Goal: Find specific page/section

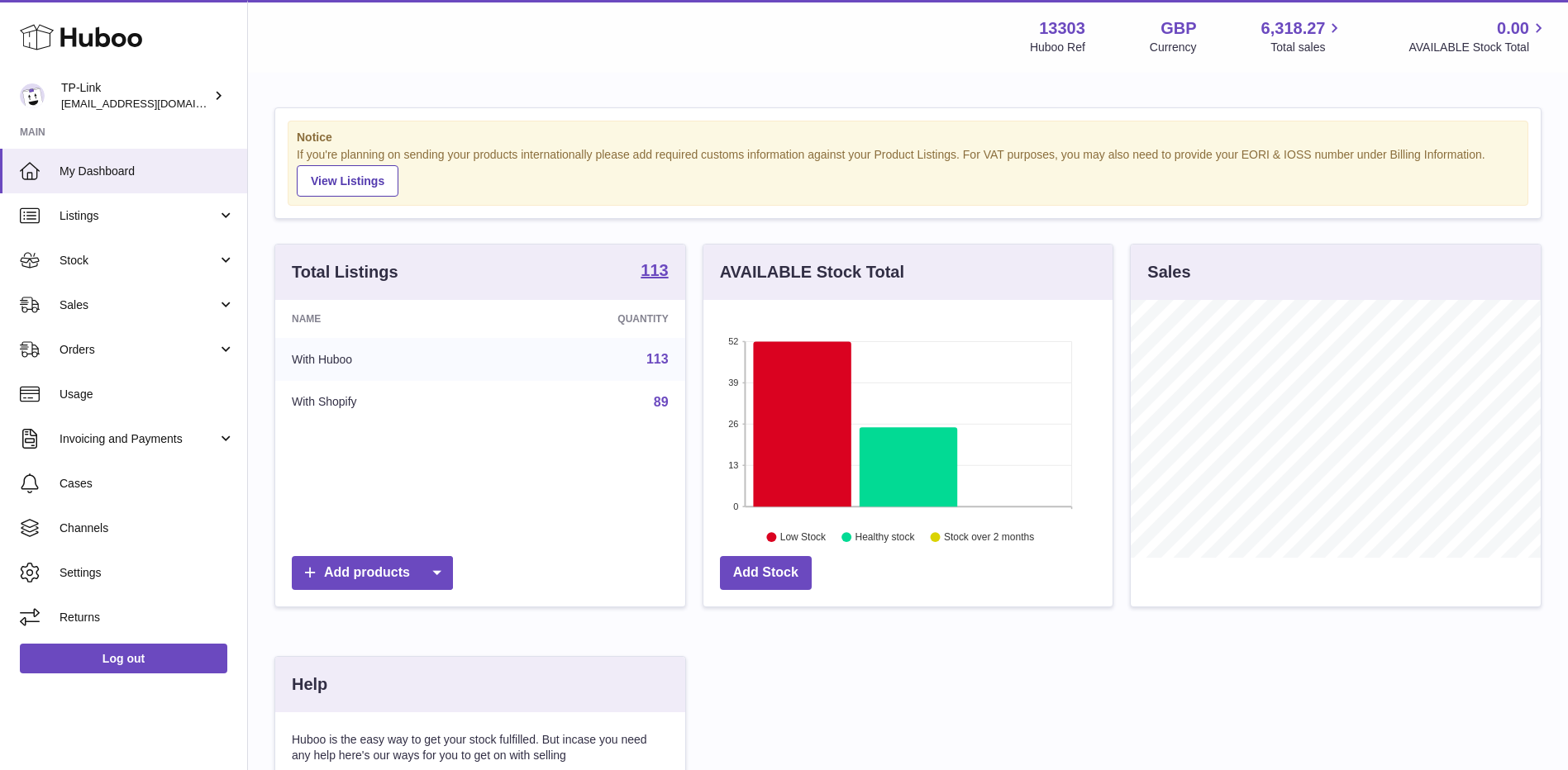
scroll to position [258, 409]
click at [56, 306] on link "Sales" at bounding box center [123, 304] width 247 height 44
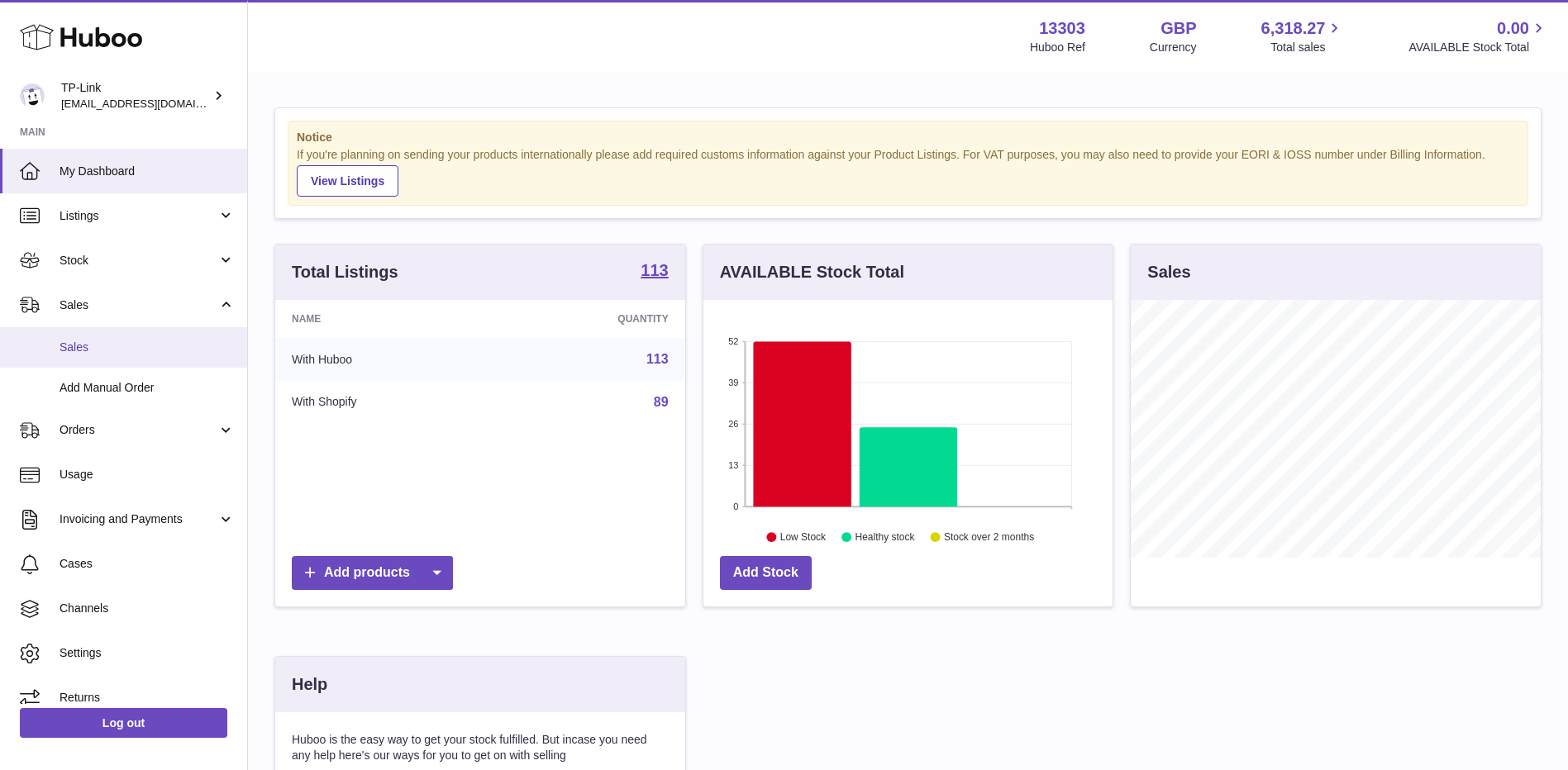
click at [66, 356] on link "Sales" at bounding box center [123, 347] width 247 height 41
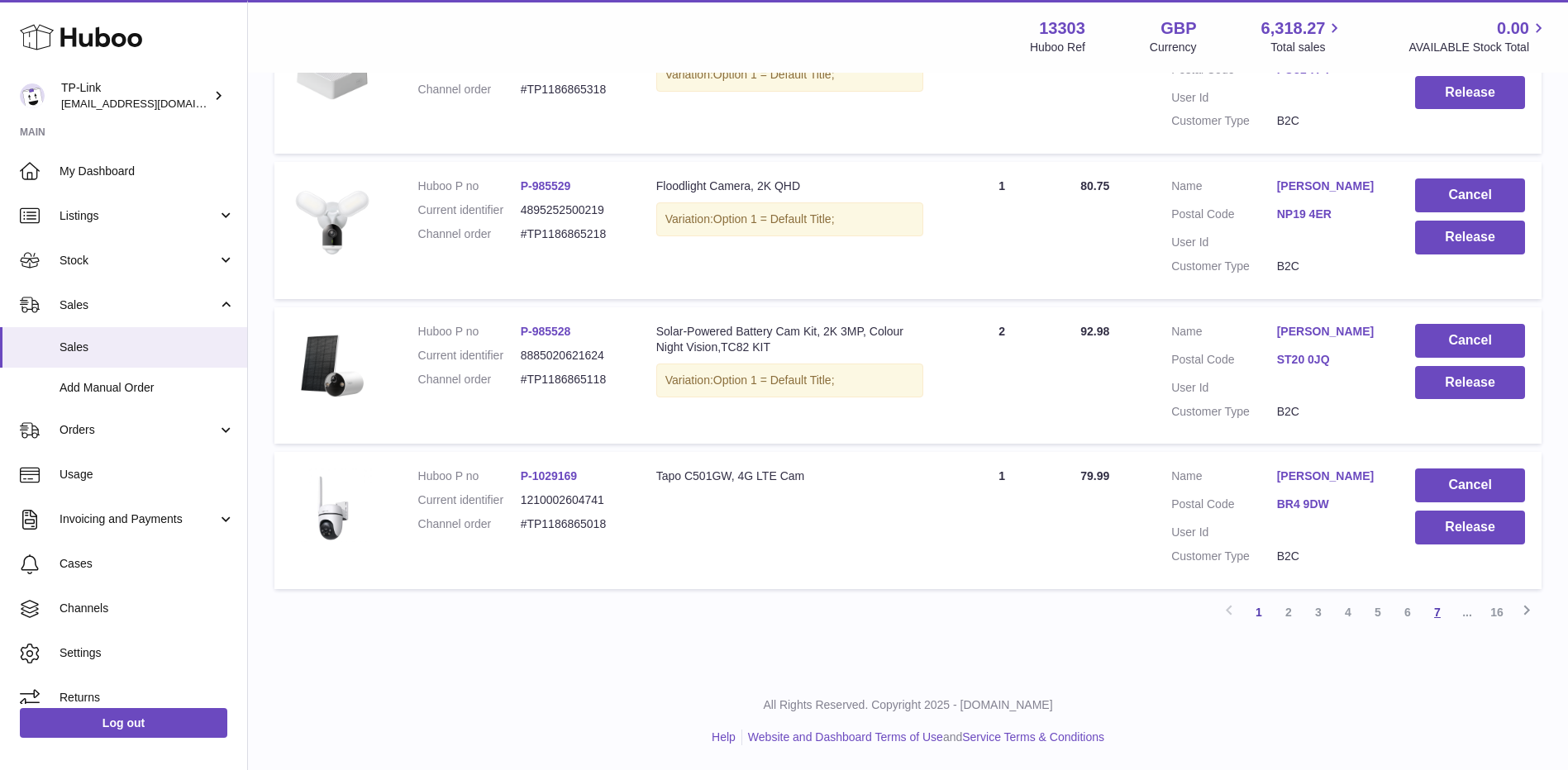
click at [1437, 617] on link "7" at bounding box center [1436, 611] width 30 height 30
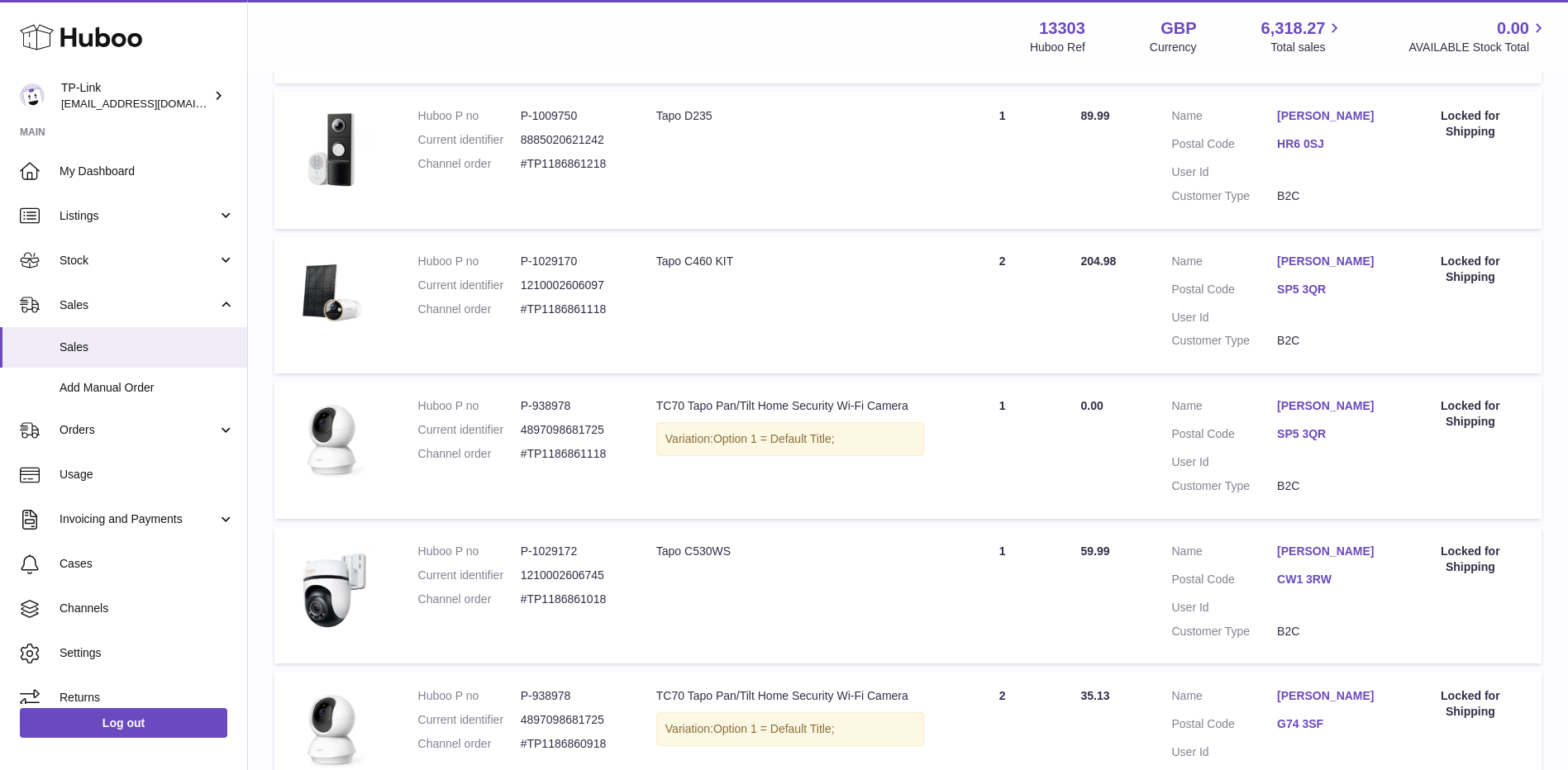
scroll to position [1268, 0]
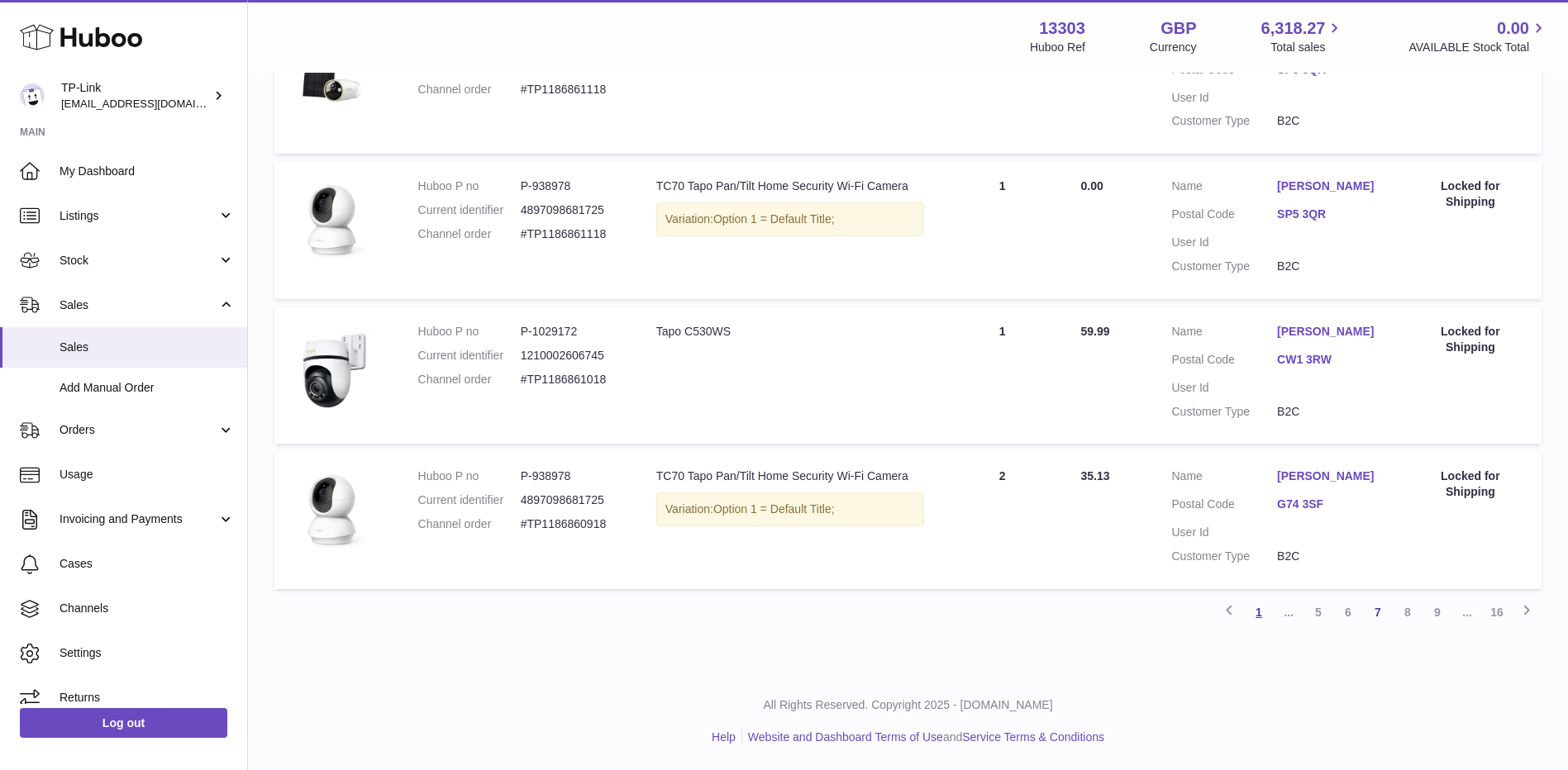
click at [1252, 620] on link "1" at bounding box center [1259, 611] width 30 height 30
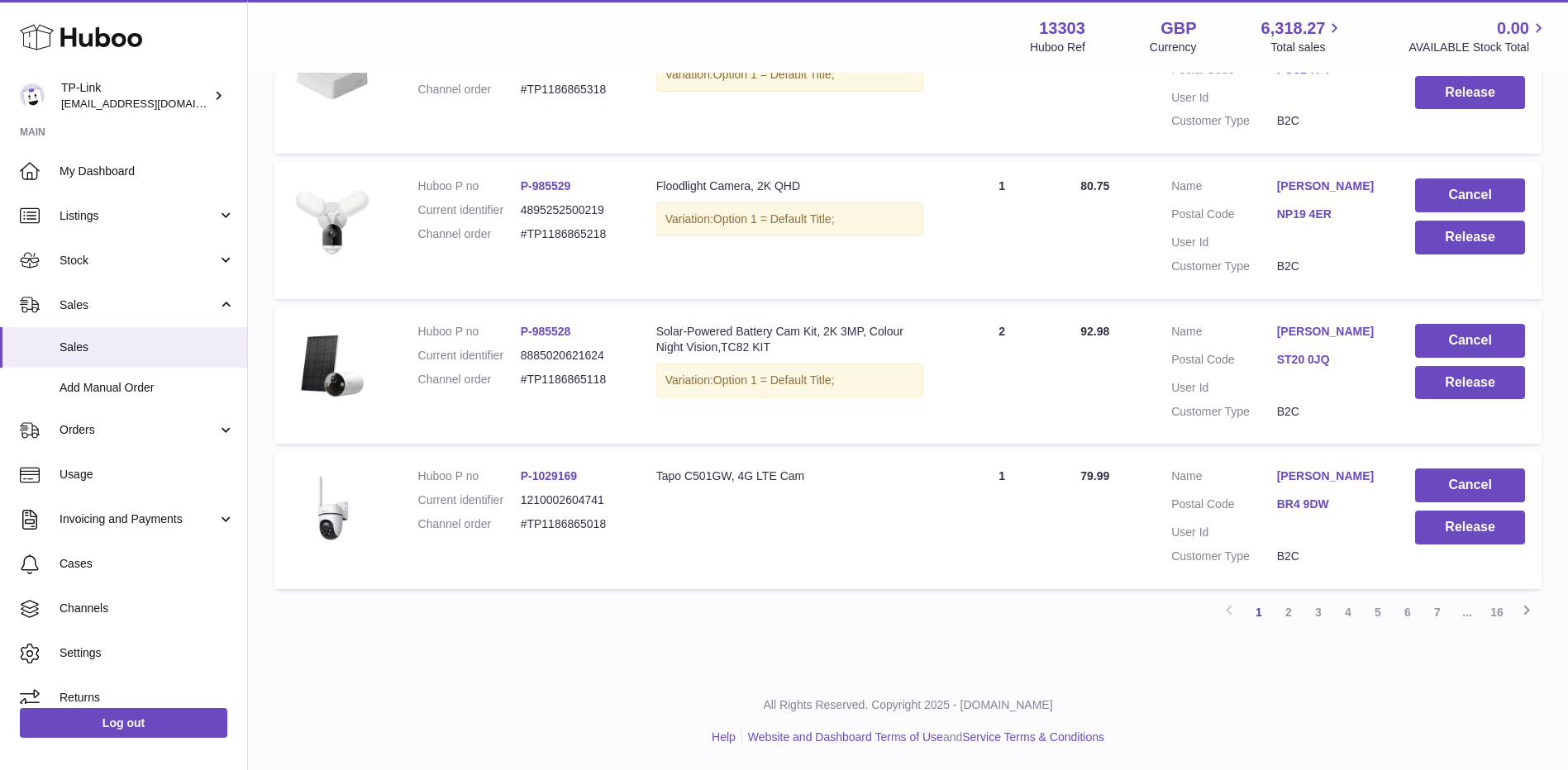
click at [1318, 619] on link "3" at bounding box center [1318, 611] width 30 height 30
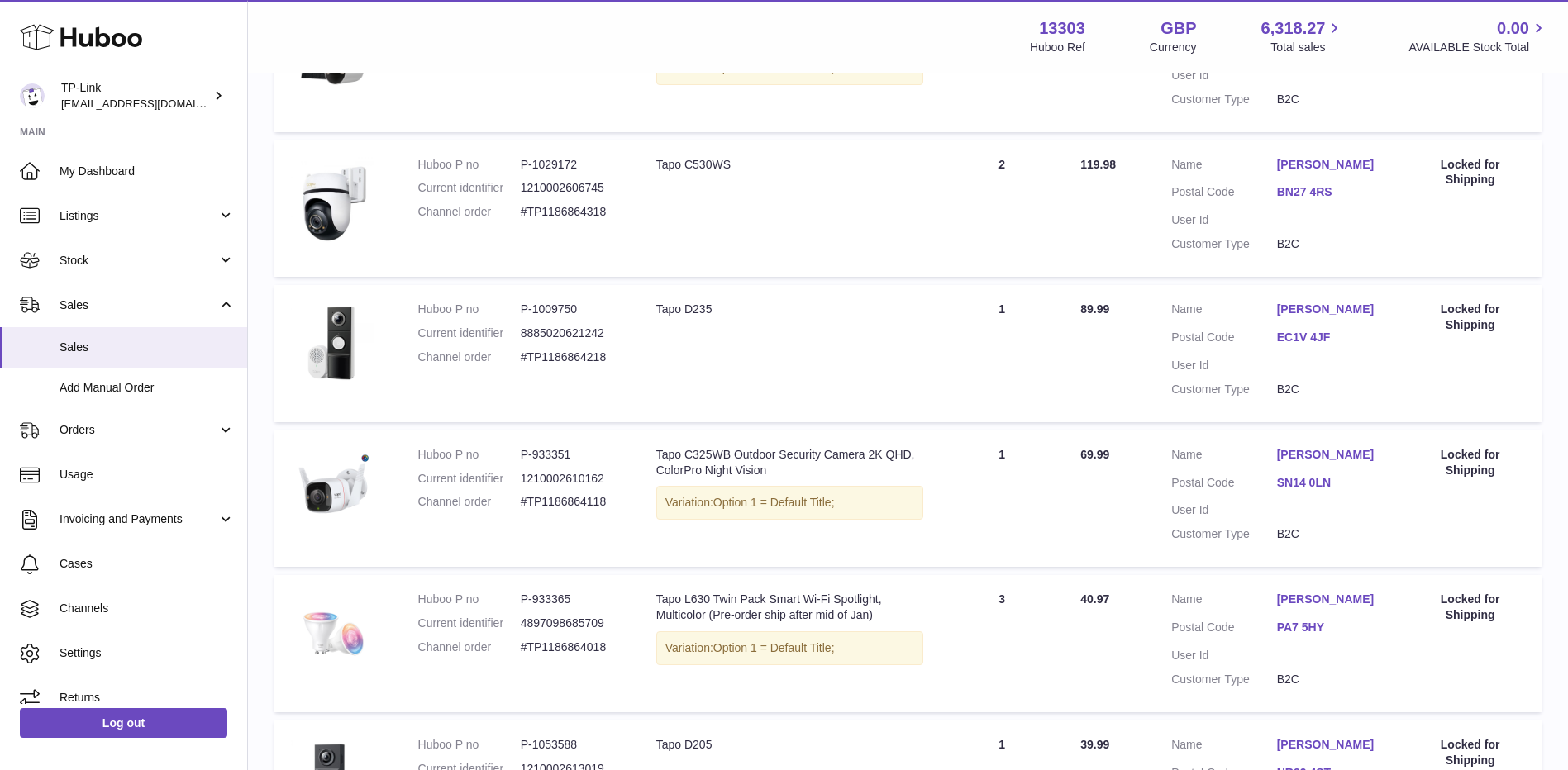
scroll to position [570, 0]
